Goal: Task Accomplishment & Management: Use online tool/utility

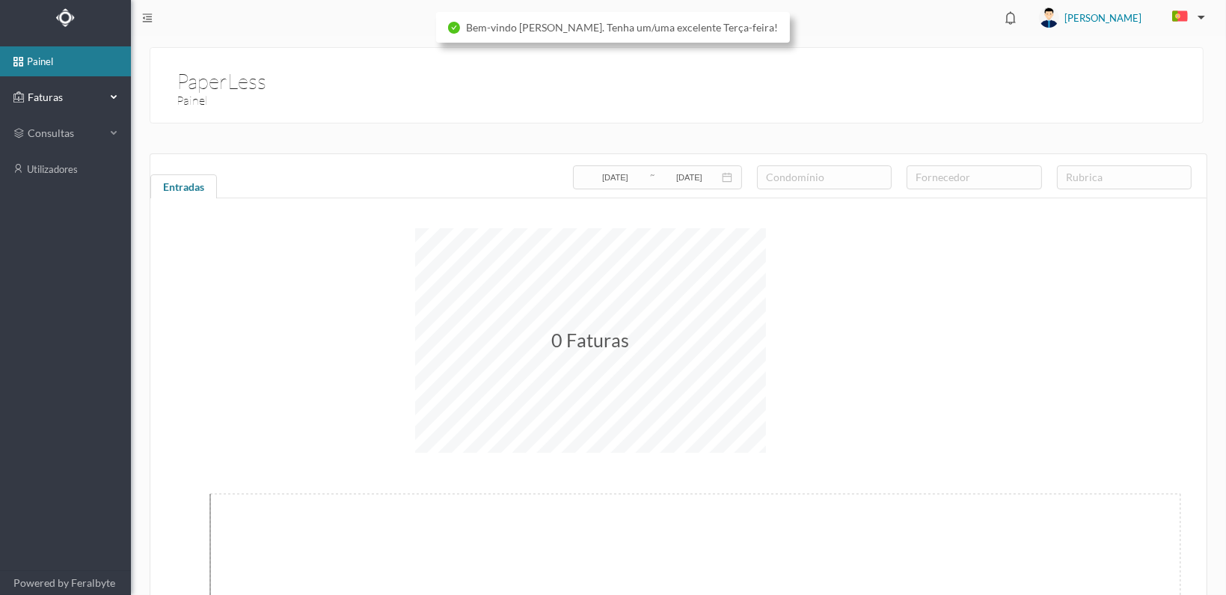
click at [27, 95] on span "Faturas" at bounding box center [65, 97] width 82 height 15
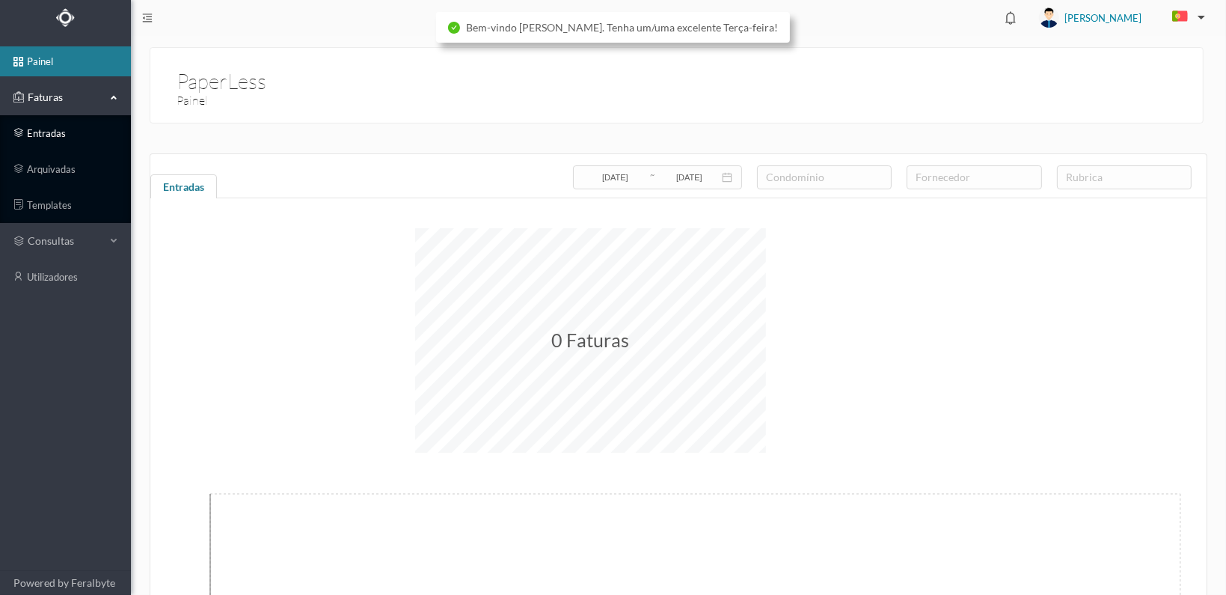
click at [24, 131] on link "entradas" at bounding box center [65, 133] width 131 height 30
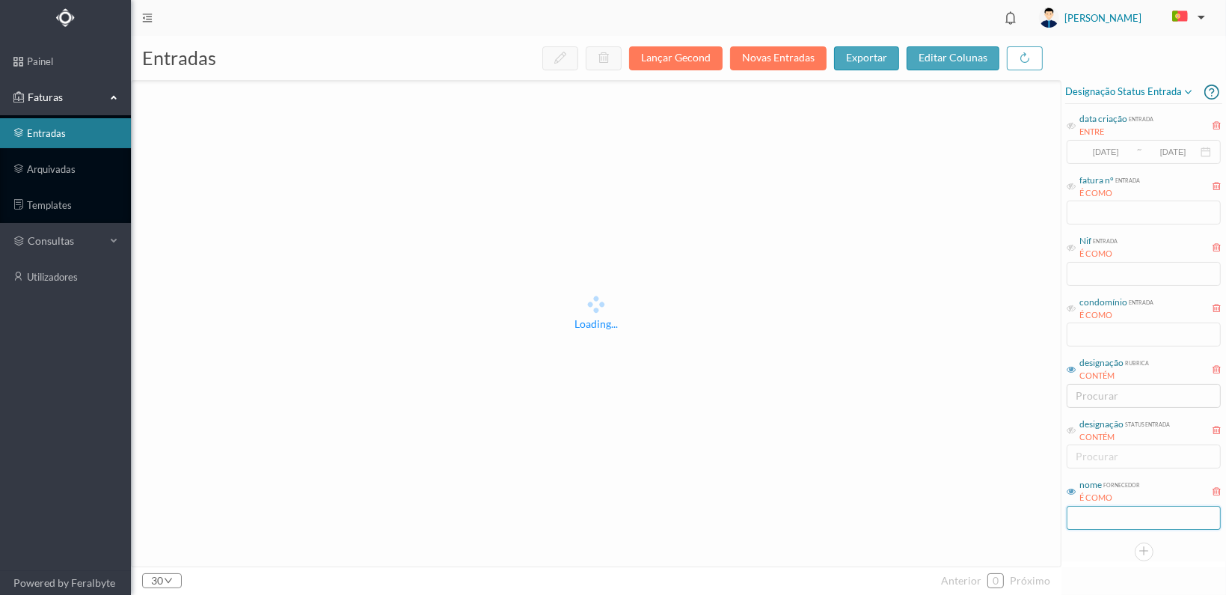
click at [1116, 509] on input "text" at bounding box center [1144, 518] width 154 height 24
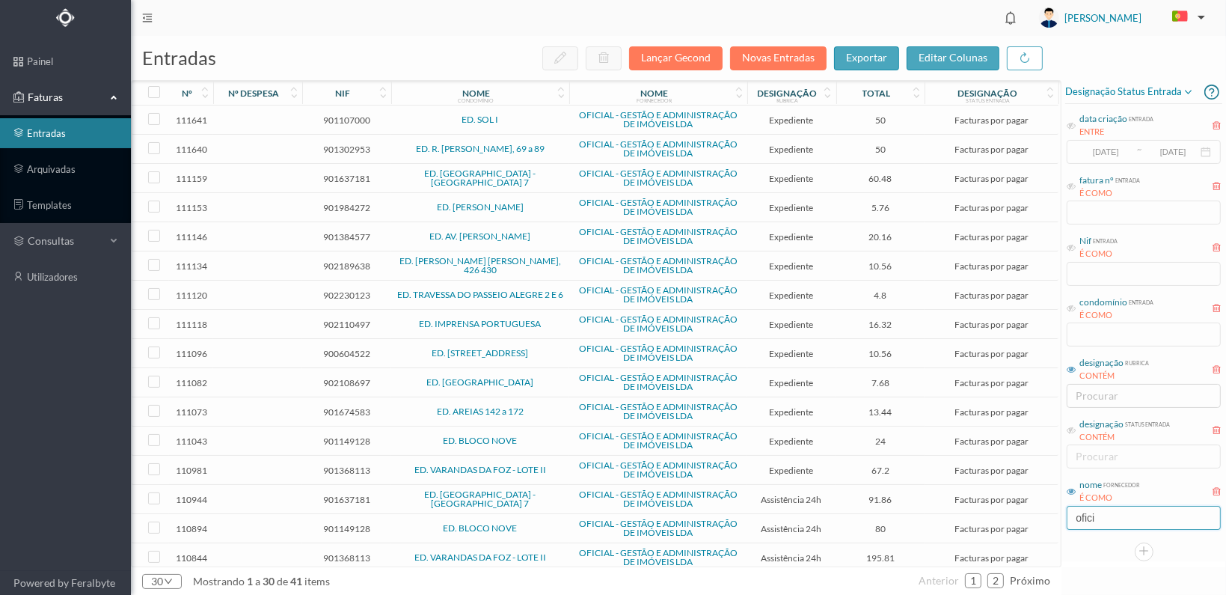
type input "OFICIAL"
click at [1074, 312] on icon at bounding box center [1071, 308] width 9 height 9
click at [1091, 340] on input "text" at bounding box center [1144, 334] width 154 height 24
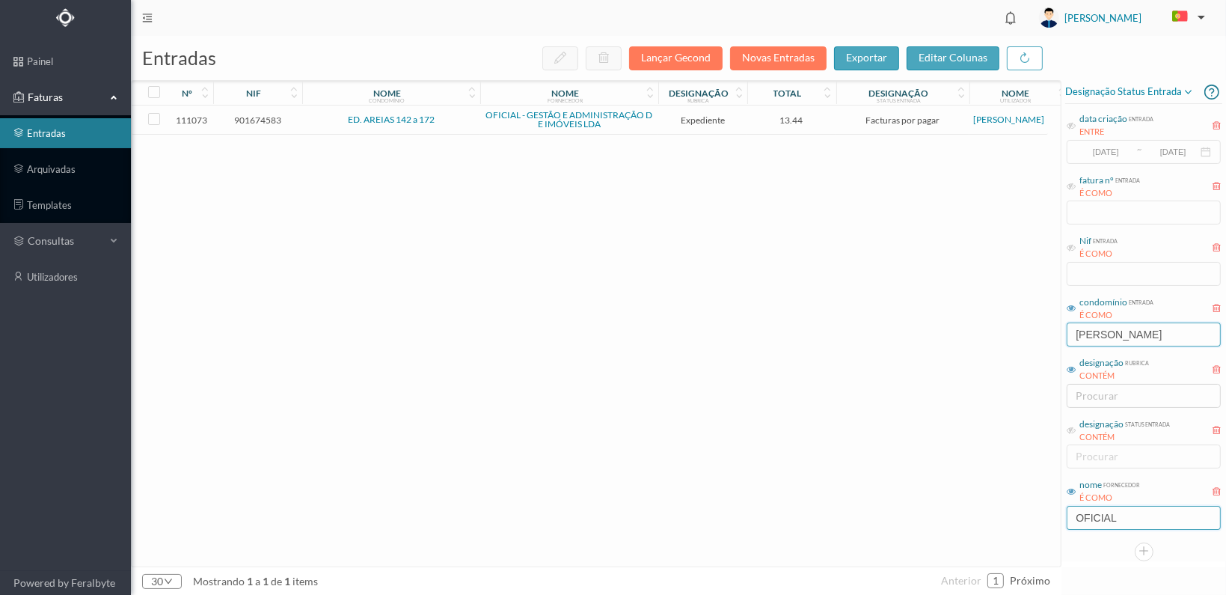
type input "[PERSON_NAME]"
click at [1124, 515] on input "OFICIAL" at bounding box center [1144, 518] width 154 height 24
click at [389, 120] on link "ED. AREIAS 142 a 172" at bounding box center [391, 119] width 87 height 11
click at [389, 120] on div "entradas Lançar Gecond Novas Entradas exportar editar colunas nº nif nome condo…" at bounding box center [678, 315] width 1095 height 559
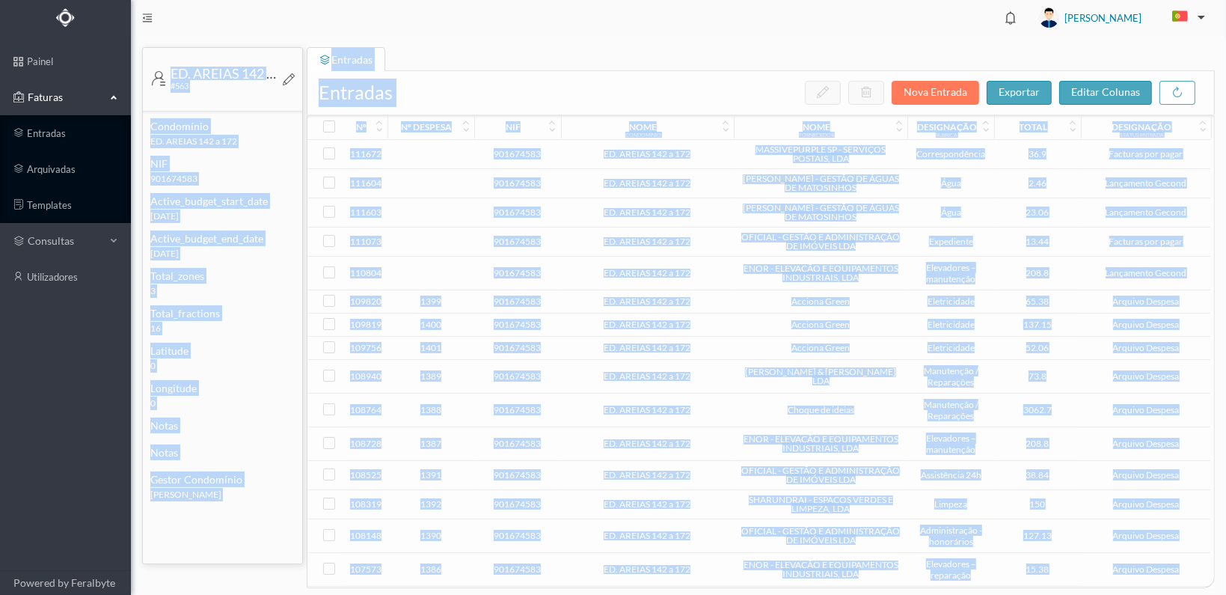
click at [533, 43] on div "ED. [PERSON_NAME] 142 a 172 #563 condomínio ED. [PERSON_NAME] 142 a 172 NIF 901…" at bounding box center [678, 315] width 1095 height 559
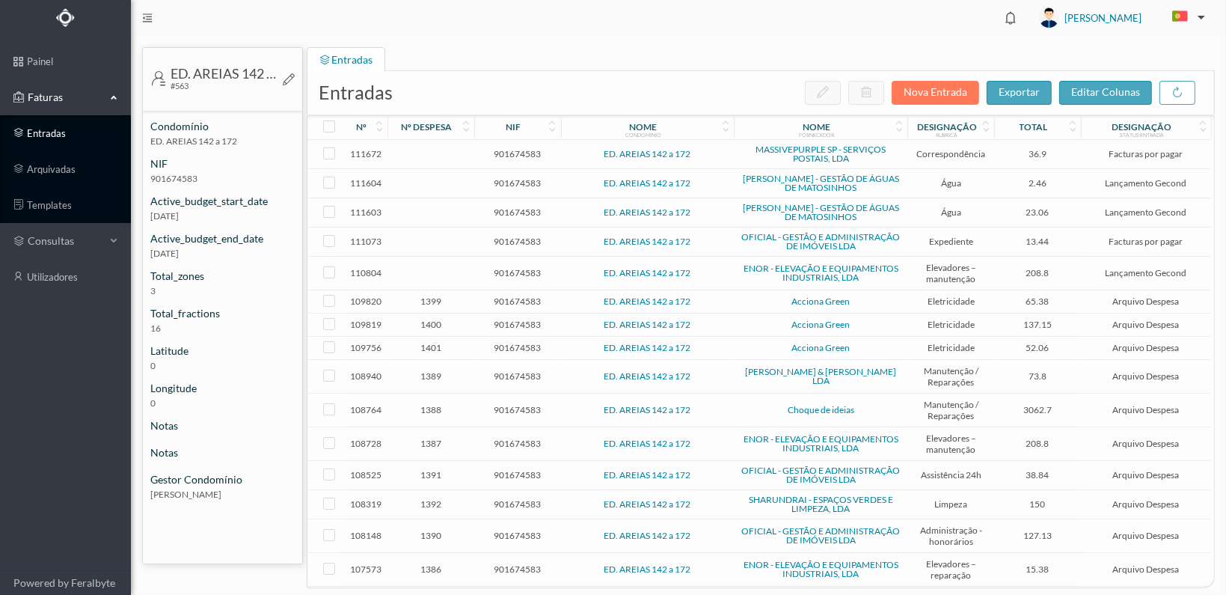
click at [36, 132] on link "entradas" at bounding box center [65, 133] width 131 height 30
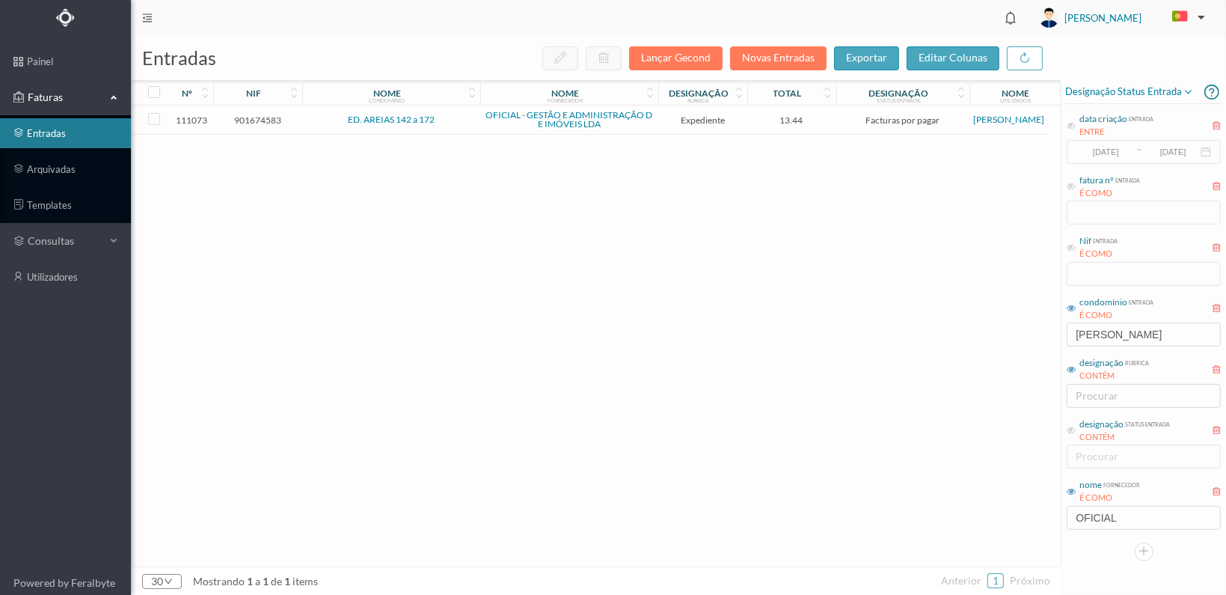
click at [390, 118] on link "ED. AREIAS 142 a 172" at bounding box center [391, 119] width 87 height 11
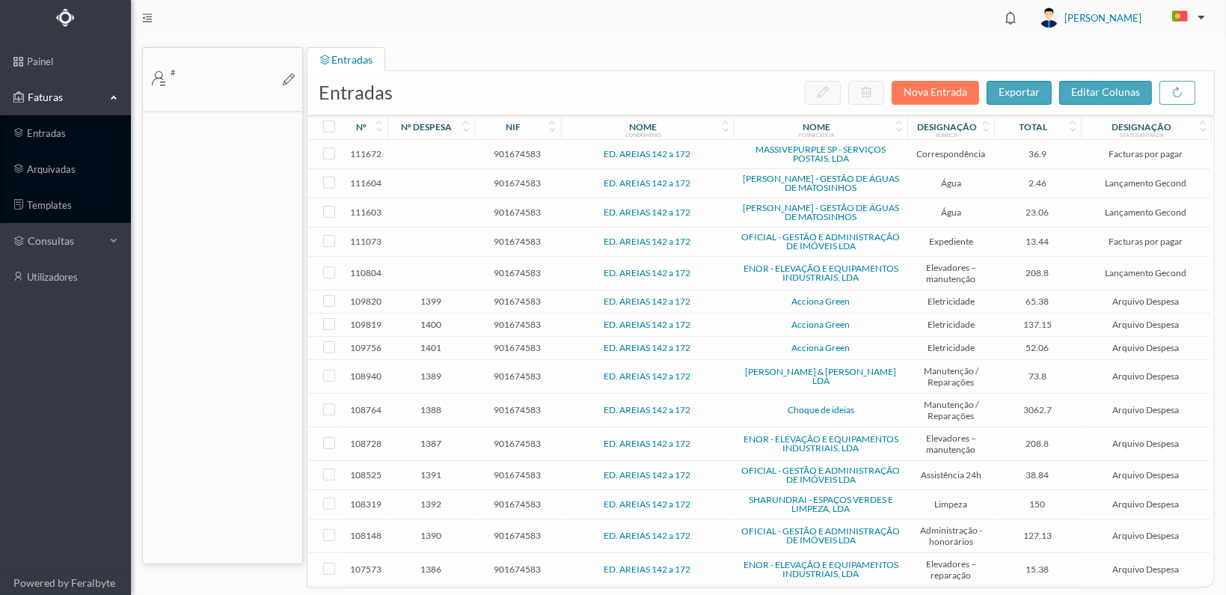
click at [390, 118] on div "nº despesa" at bounding box center [431, 126] width 86 height 25
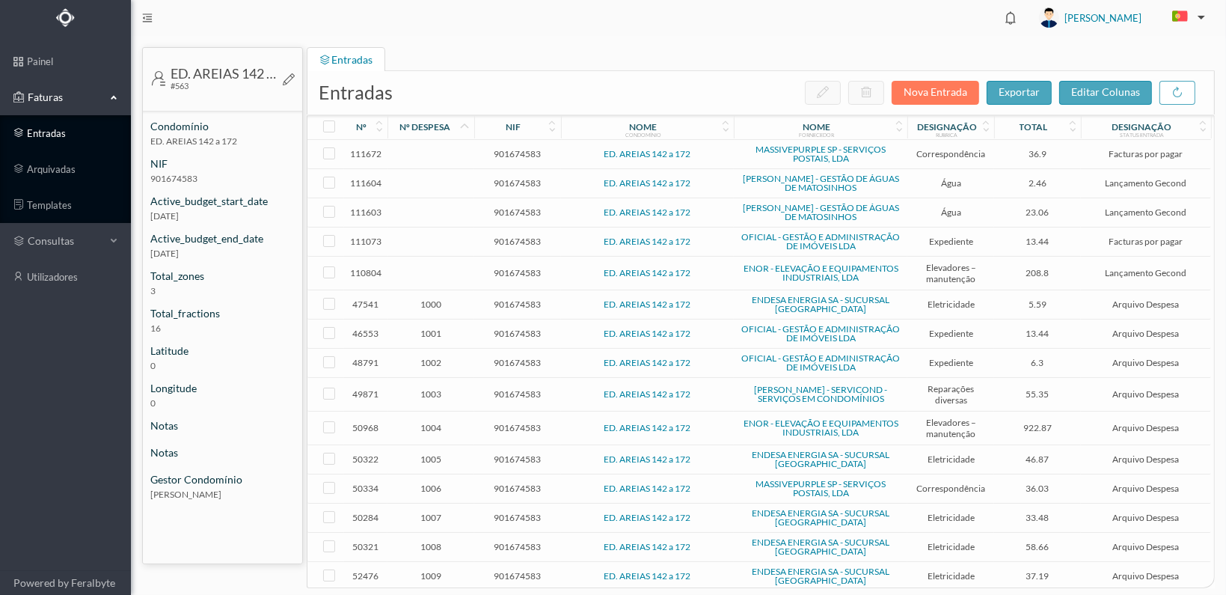
click at [40, 131] on link "entradas" at bounding box center [65, 133] width 131 height 30
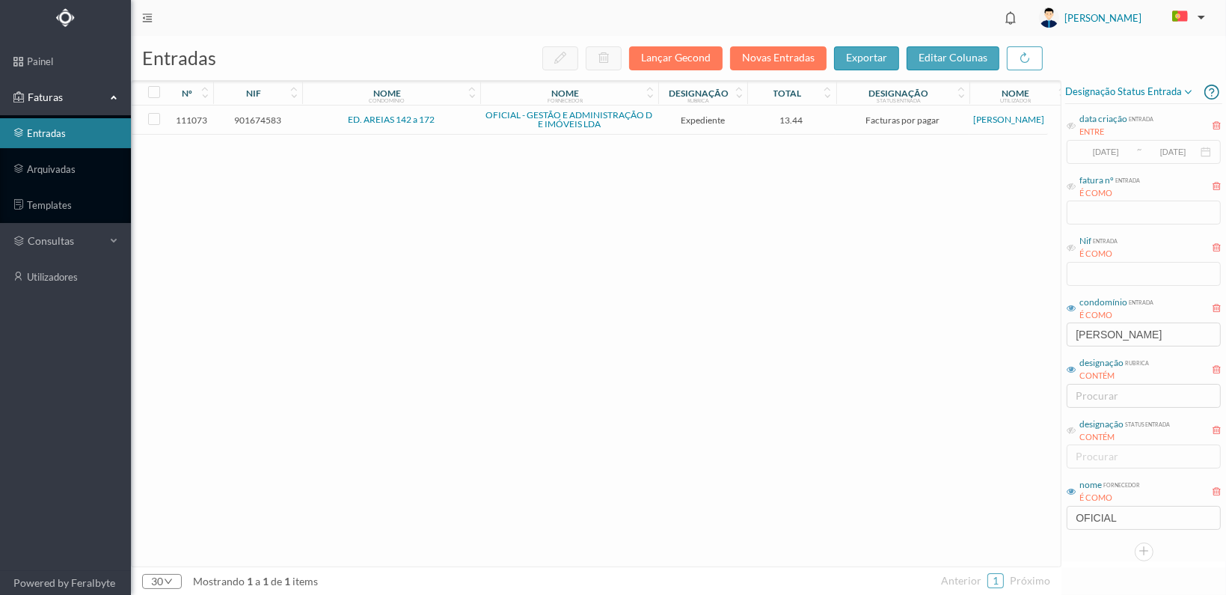
click at [388, 119] on link "ED. AREIAS 142 a 172" at bounding box center [391, 119] width 87 height 11
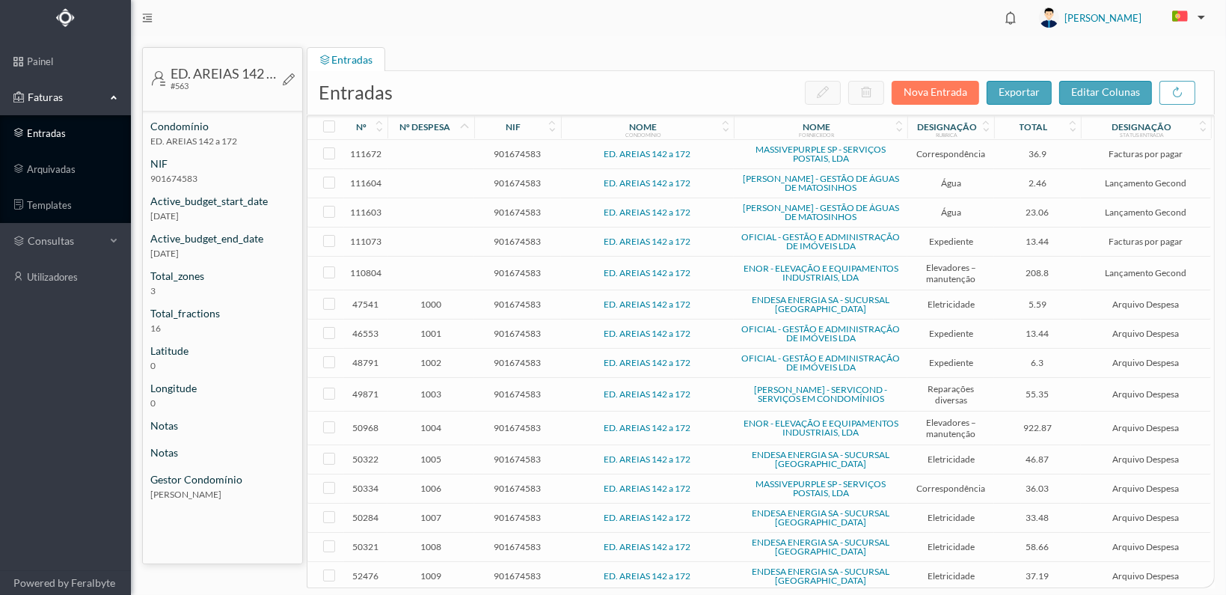
click at [39, 129] on link "entradas" at bounding box center [65, 133] width 131 height 30
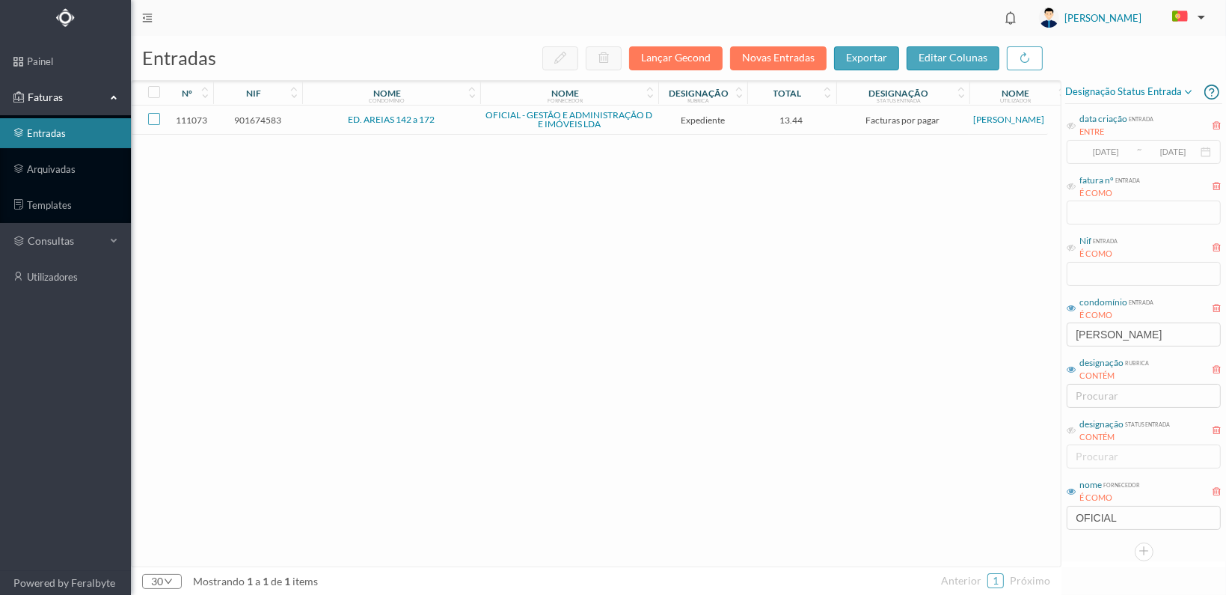
click at [153, 120] on input "checkbox" at bounding box center [154, 119] width 12 height 12
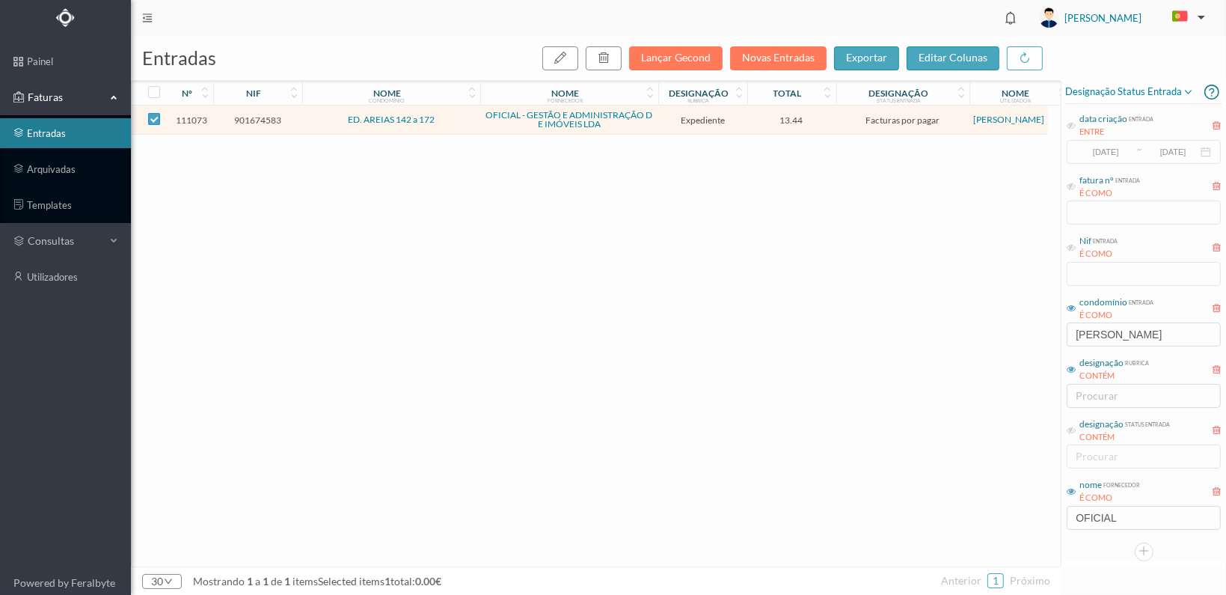
click at [153, 120] on input "checkbox" at bounding box center [154, 119] width 12 height 12
checkbox input "false"
click at [394, 117] on link "ED. AREIAS 142 a 172" at bounding box center [391, 119] width 87 height 11
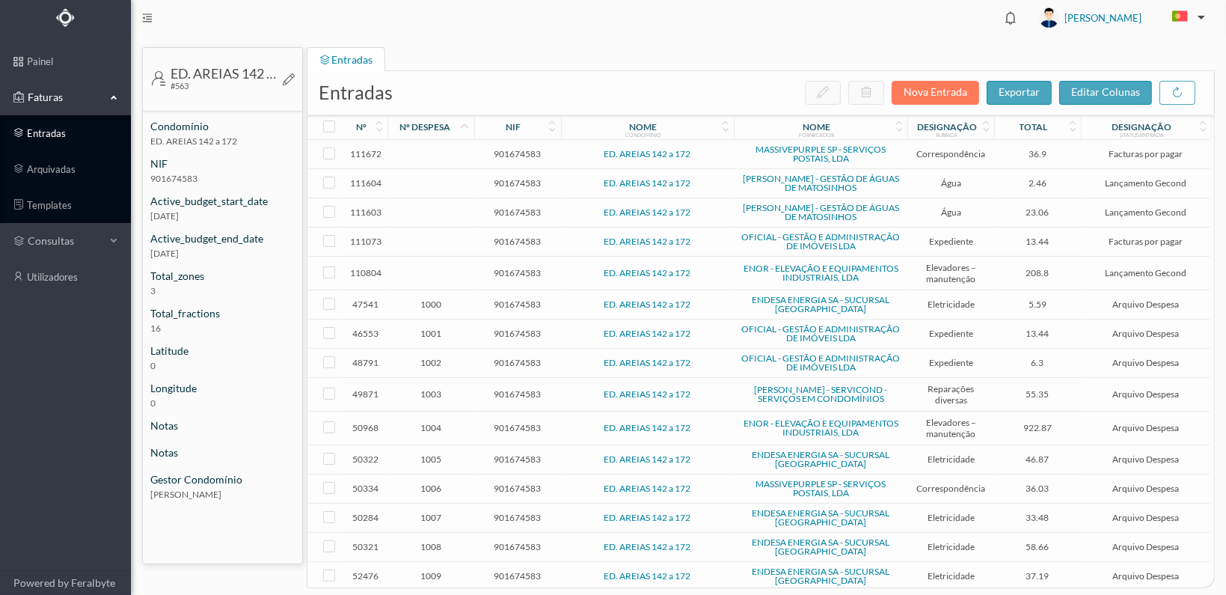
click at [36, 127] on link "entradas" at bounding box center [65, 133] width 131 height 30
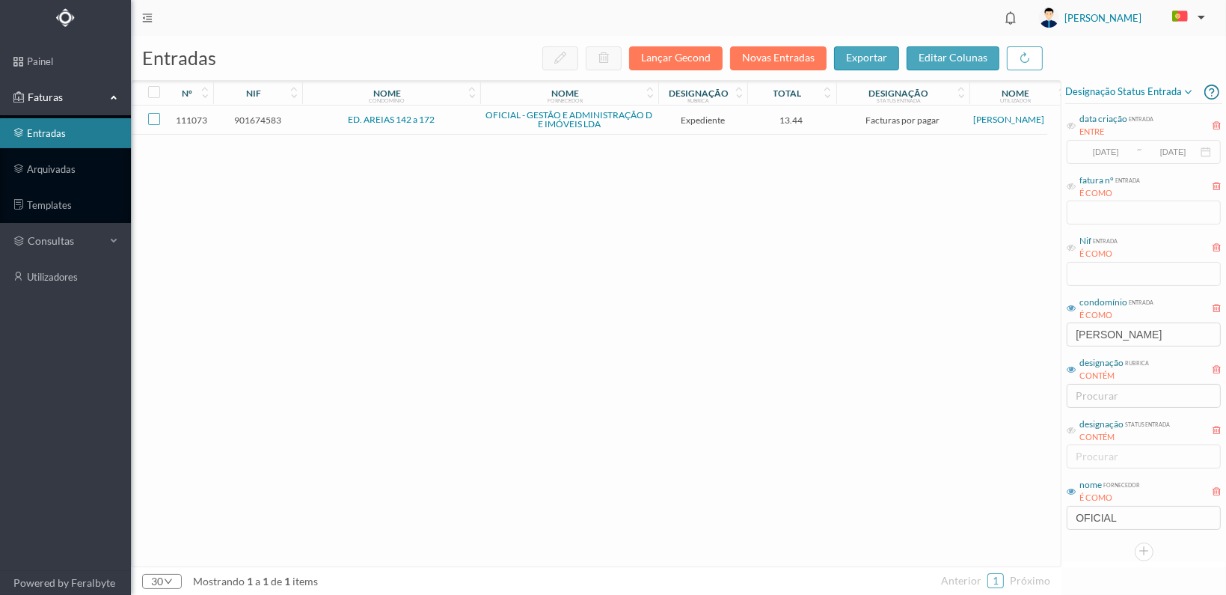
click at [155, 120] on input "checkbox" at bounding box center [154, 119] width 12 height 12
checkbox input "true"
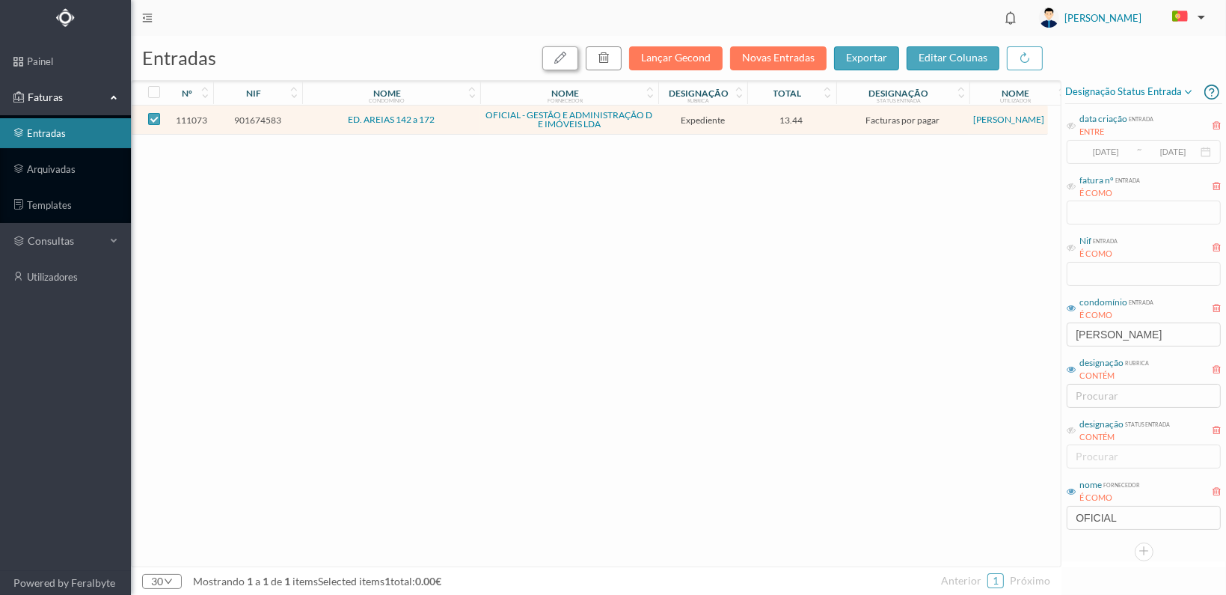
click at [562, 53] on icon "button" at bounding box center [560, 58] width 12 height 12
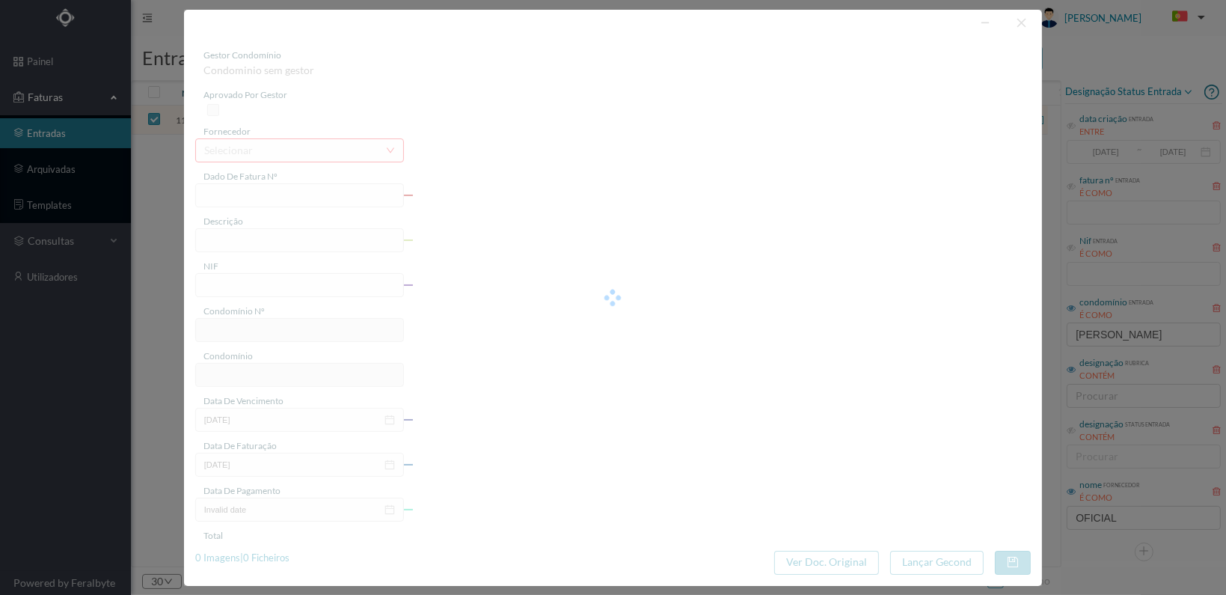
type input "FT 2025A1/4023"
type input "Expediente Geral 3º Trimestre"
type input "901674583"
type input "[DATE]"
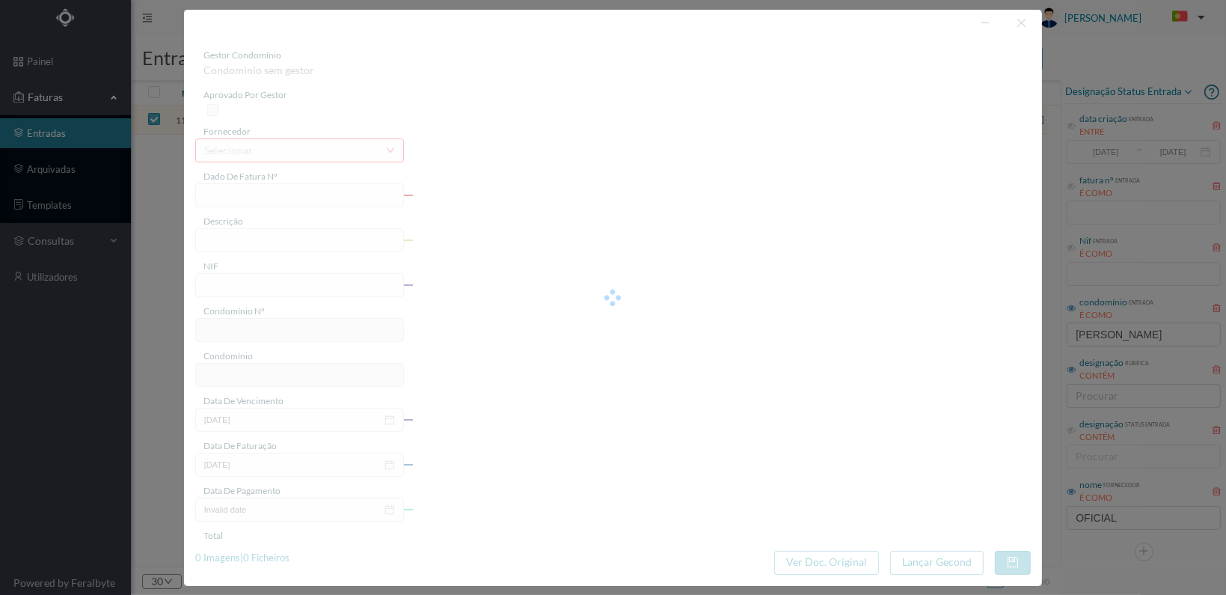
type input "[DATE]"
type input "13.44"
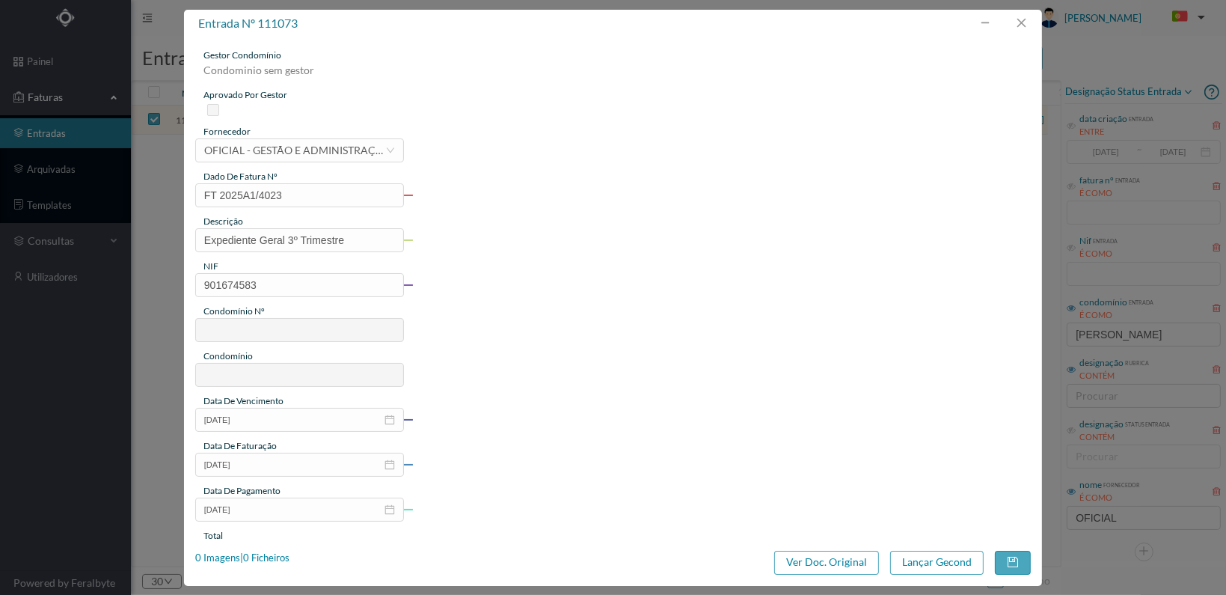
type input "563"
type input "ED. AREIAS 142 a 172"
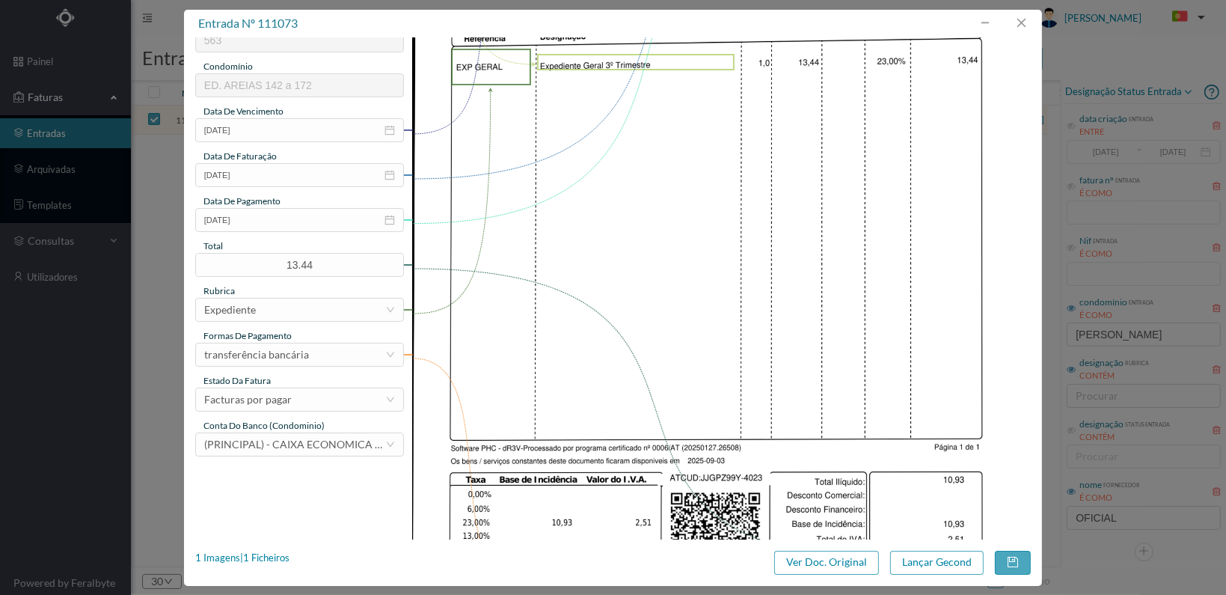
scroll to position [299, 0]
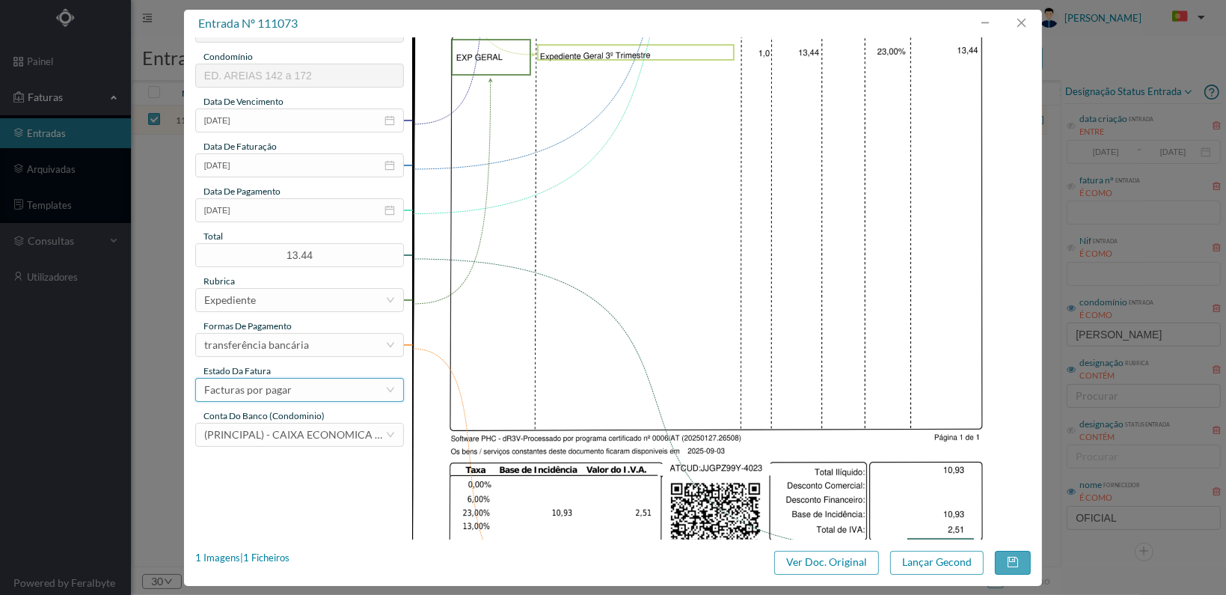
click at [364, 387] on div "Facturas por pagar" at bounding box center [294, 389] width 181 height 22
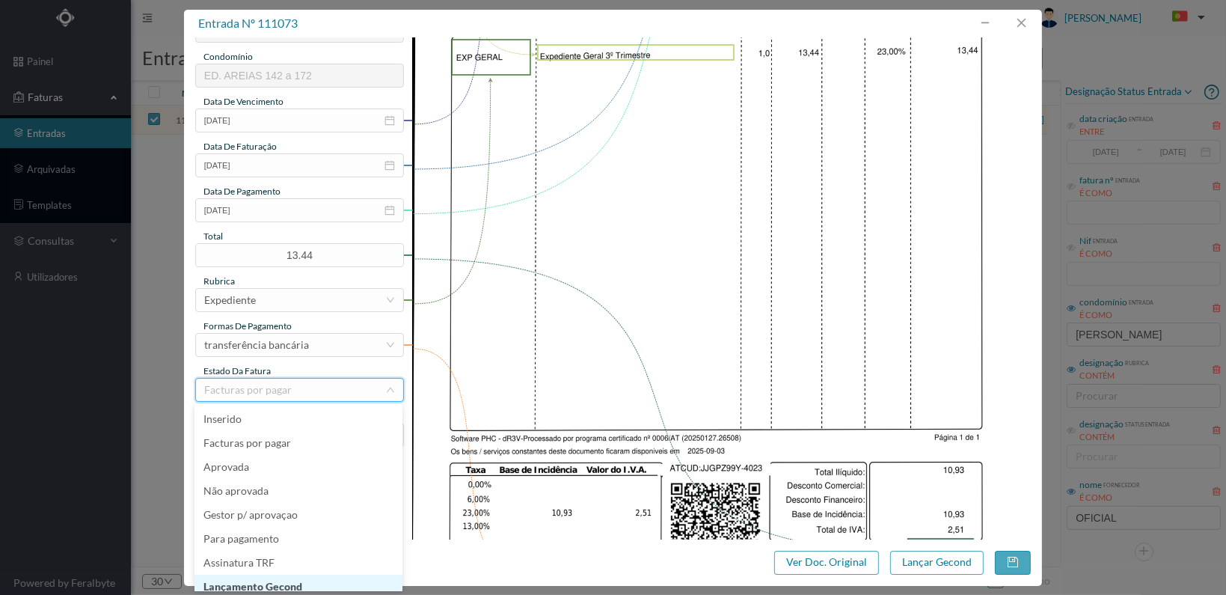
scroll to position [7, 0]
click at [328, 575] on li "Lançamento Gecond" at bounding box center [298, 579] width 208 height 24
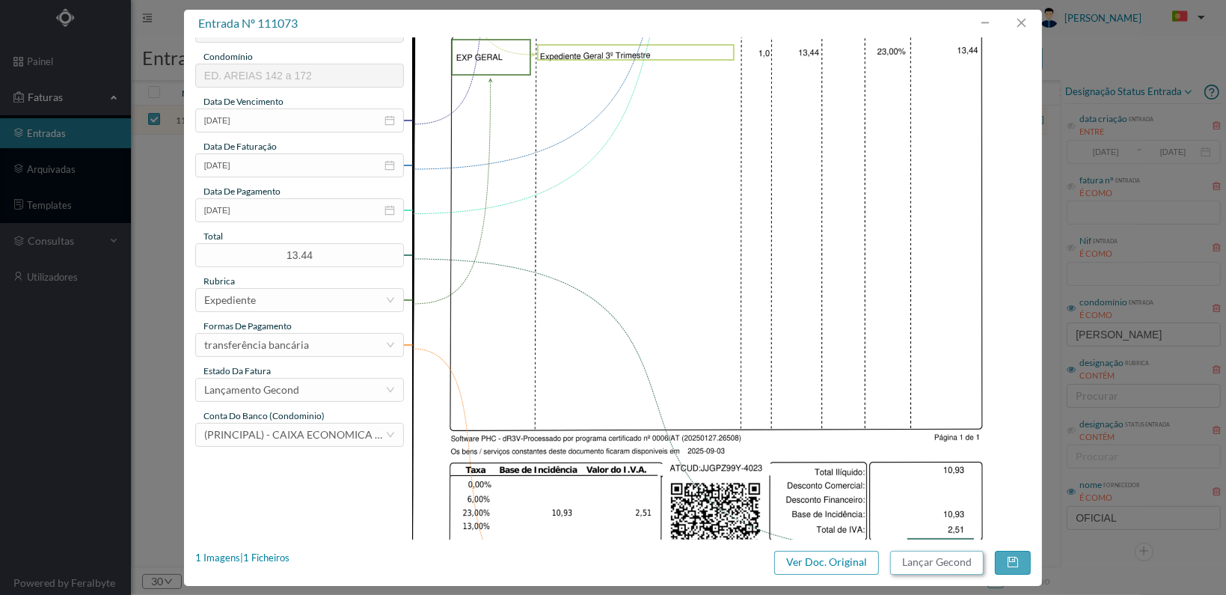
click at [924, 555] on button "Lançar Gecond" at bounding box center [936, 562] width 93 height 24
